Goal: Use online tool/utility: Utilize a website feature to perform a specific function

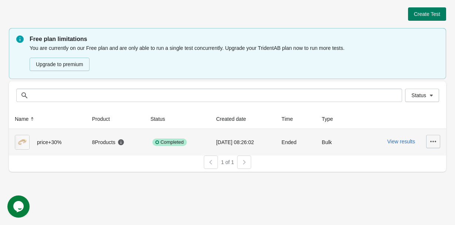
click at [430, 138] on icon "button" at bounding box center [433, 141] width 7 height 7
click at [425, 161] on span "Delete" at bounding box center [427, 160] width 15 height 7
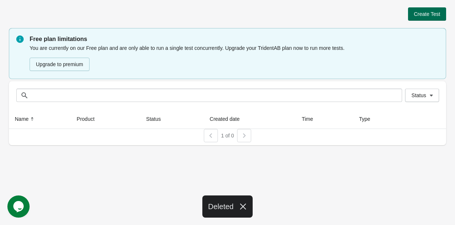
click at [434, 14] on span "Create Test" at bounding box center [427, 14] width 26 height 6
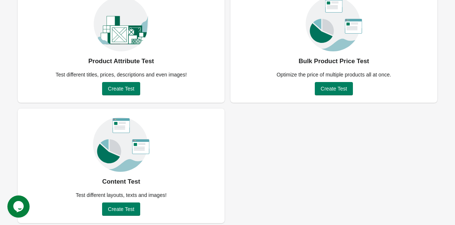
scroll to position [74, 0]
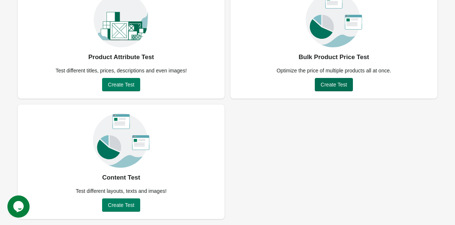
click at [332, 80] on button "Create Test" at bounding box center [334, 84] width 38 height 13
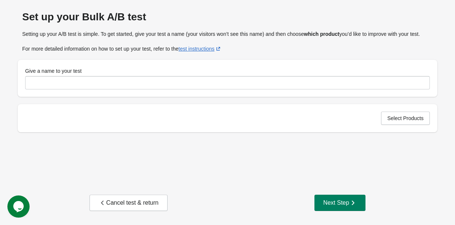
scroll to position [23, 0]
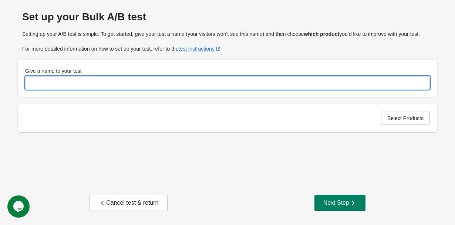
click at [275, 84] on input "Give a name to your test" at bounding box center [227, 82] width 405 height 13
type input "*"
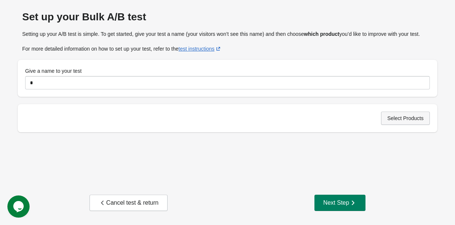
click at [389, 120] on span "Select Products" at bounding box center [406, 118] width 36 height 6
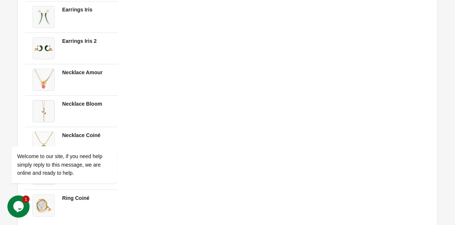
scroll to position [590, 0]
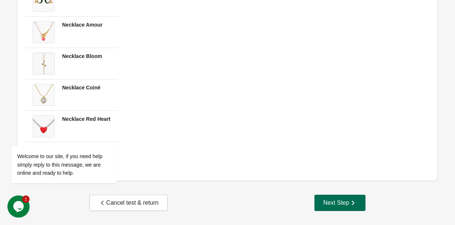
click at [333, 200] on div "Next Step" at bounding box center [340, 203] width 33 height 7
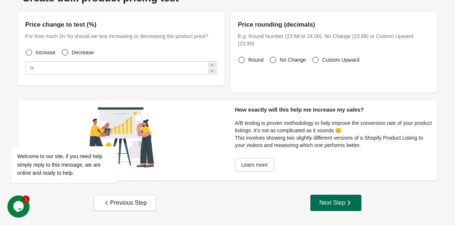
scroll to position [42, 0]
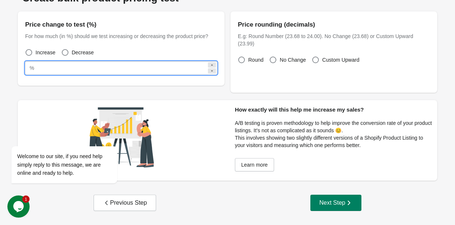
click at [47, 71] on input "**" at bounding box center [122, 67] width 170 height 13
type input "**"
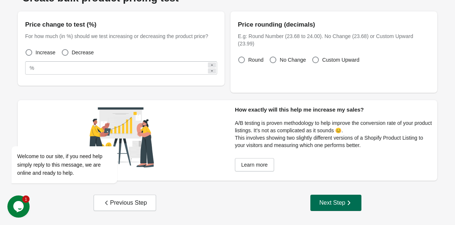
click at [332, 201] on div "Next Step" at bounding box center [335, 203] width 33 height 7
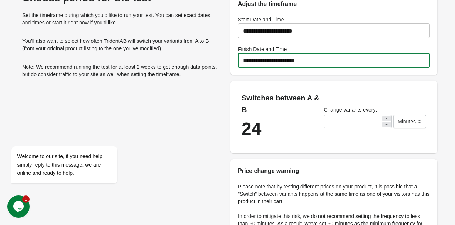
click at [281, 61] on input "**********" at bounding box center [334, 60] width 192 height 21
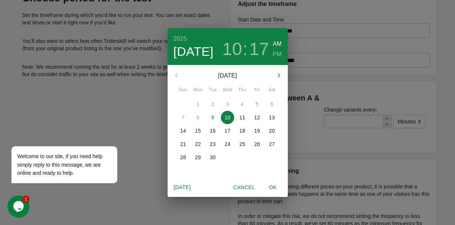
click at [245, 130] on p "18" at bounding box center [242, 130] width 6 height 7
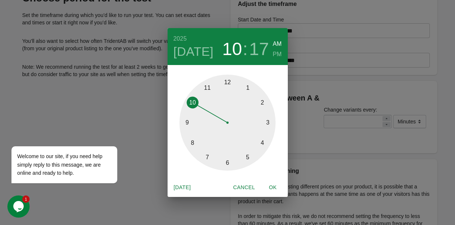
click at [274, 186] on span "OK" at bounding box center [273, 187] width 18 height 9
type input "**********"
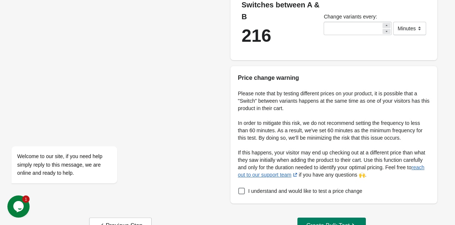
scroll to position [158, 0]
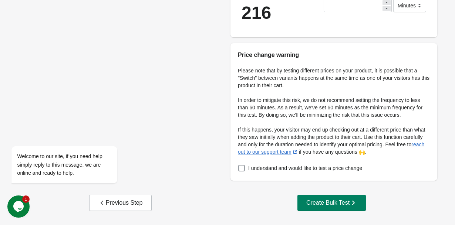
click at [269, 168] on span "I understand and would like to test a price change" at bounding box center [305, 168] width 114 height 7
click at [321, 204] on div "Create Bulk Test" at bounding box center [331, 203] width 51 height 7
